Goal: Task Accomplishment & Management: Use online tool/utility

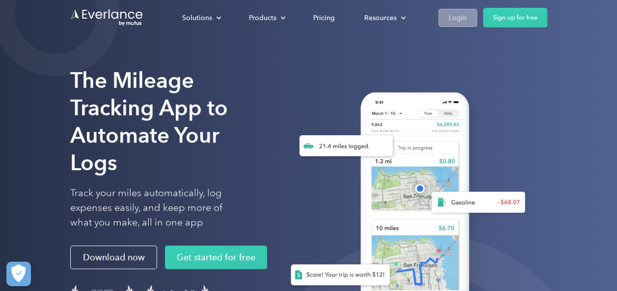
click at [456, 21] on div "Login" at bounding box center [457, 18] width 18 height 12
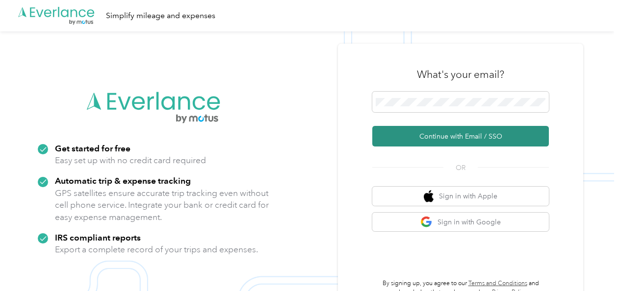
click at [419, 131] on button "Continue with Email / SSO" at bounding box center [460, 136] width 177 height 21
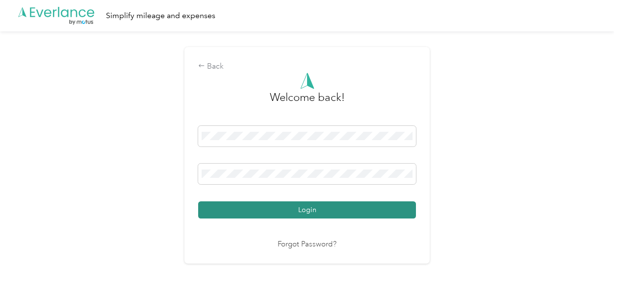
click at [306, 210] on button "Login" at bounding box center [307, 210] width 218 height 17
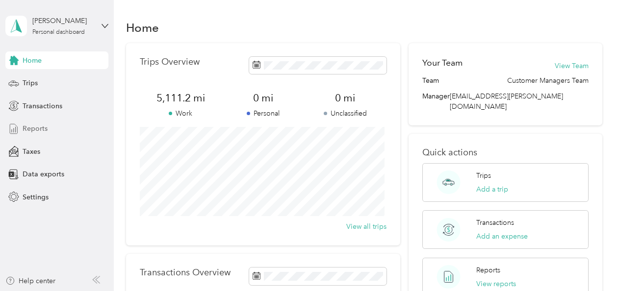
click at [37, 130] on span "Reports" at bounding box center [35, 129] width 25 height 10
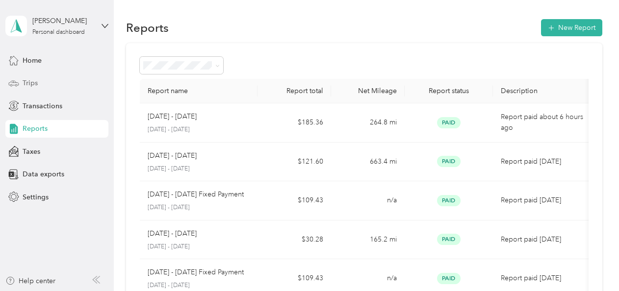
click at [28, 81] on span "Trips" at bounding box center [30, 83] width 15 height 10
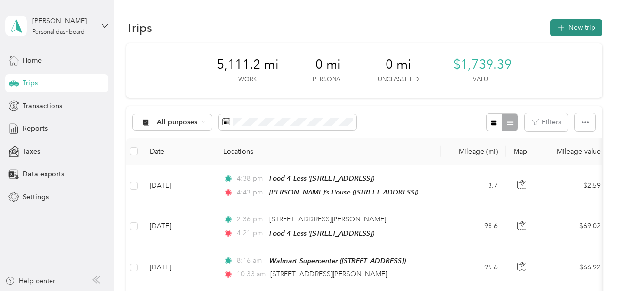
click at [567, 26] on button "New trip" at bounding box center [576, 27] width 52 height 17
